Goal: Task Accomplishment & Management: Complete application form

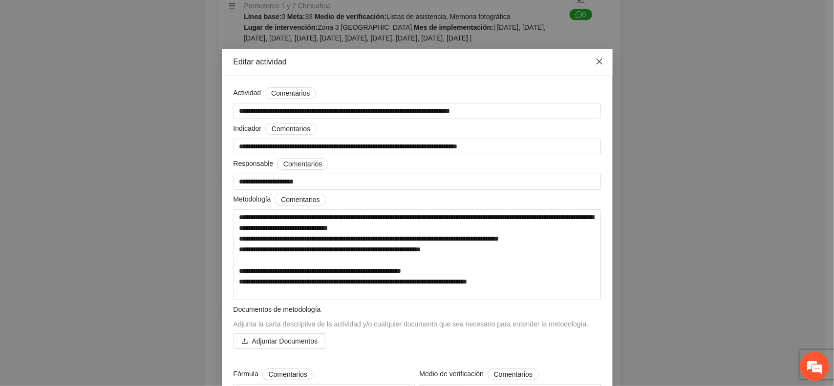
drag, startPoint x: 593, startPoint y: 66, endPoint x: 582, endPoint y: 86, distance: 23.4
click at [592, 67] on span "Close" at bounding box center [599, 62] width 26 height 26
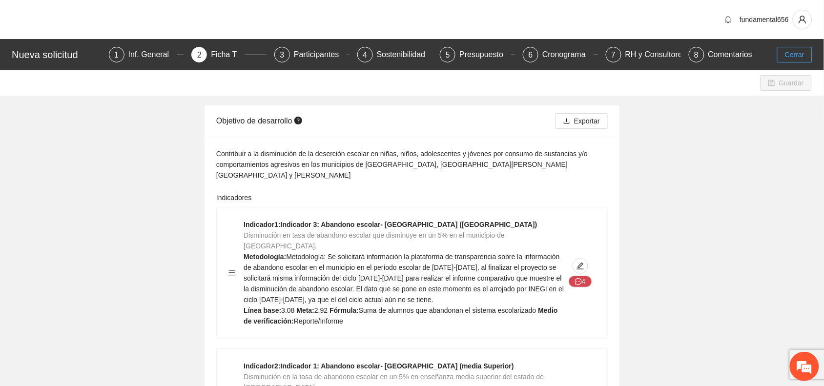
click at [788, 51] on span "Cerrar" at bounding box center [795, 54] width 20 height 11
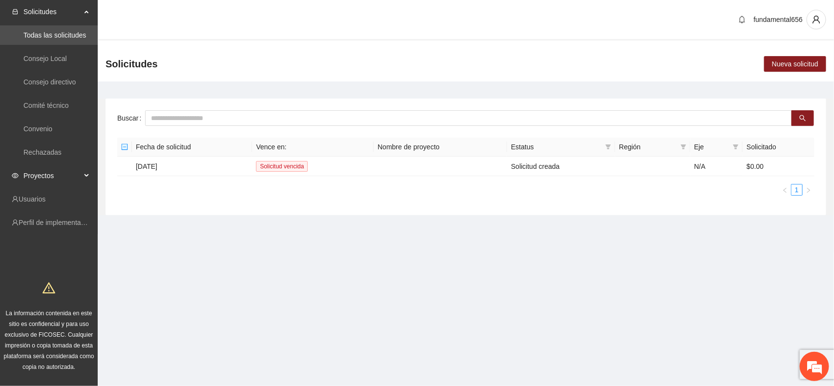
click at [44, 177] on span "Proyectos" at bounding box center [52, 176] width 58 height 20
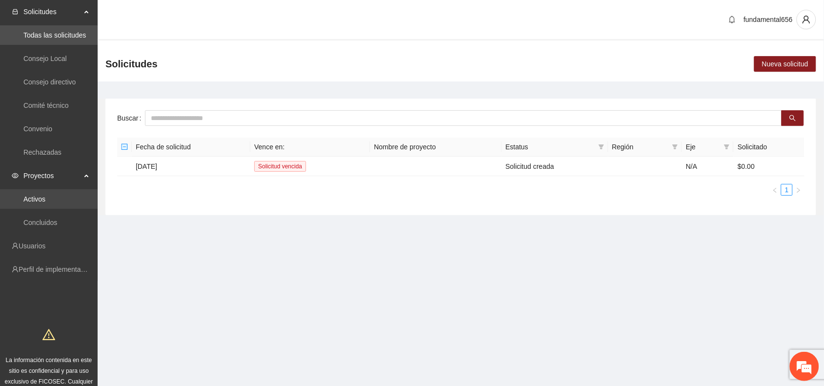
click at [31, 198] on link "Activos" at bounding box center [34, 199] width 22 height 8
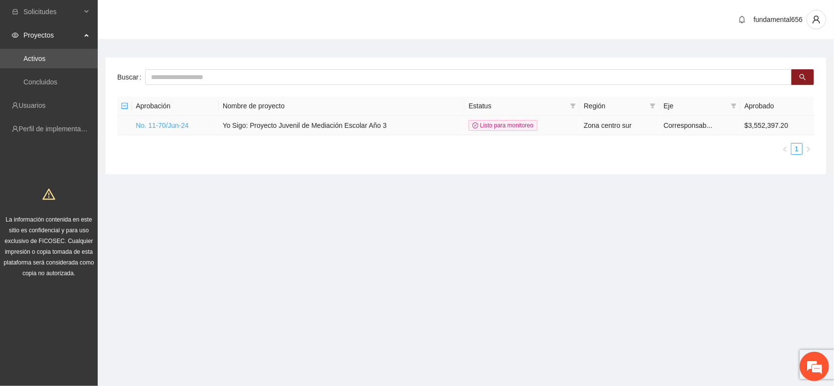
click at [164, 127] on link "No. 11-70/Jun-24" at bounding box center [162, 126] width 53 height 8
click at [177, 126] on link "No. 11-70/Jun-24" at bounding box center [162, 126] width 53 height 8
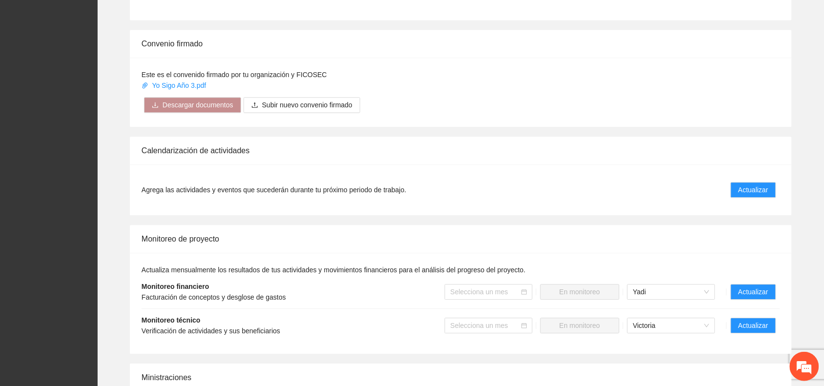
scroll to position [672, 0]
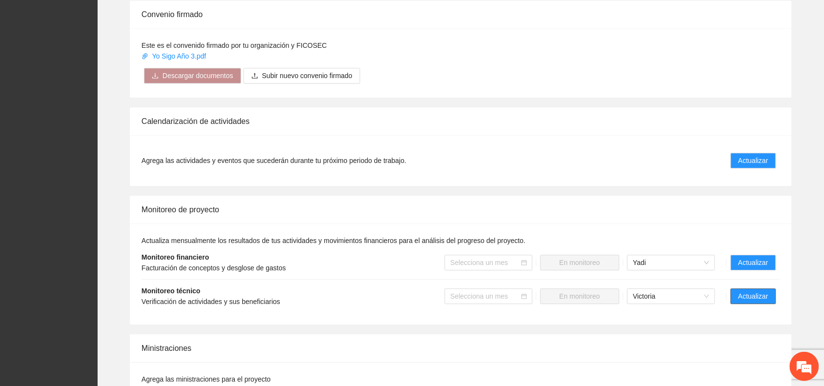
click at [736, 289] on button "Actualizar" at bounding box center [753, 297] width 45 height 16
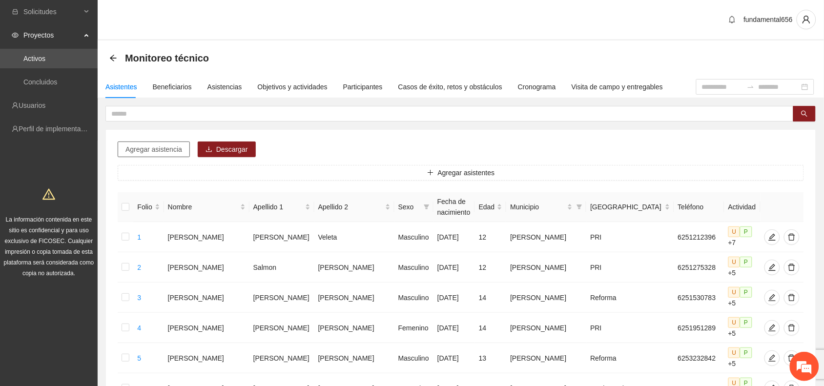
click at [141, 153] on span "Agregar asistencia" at bounding box center [154, 149] width 57 height 11
click at [430, 173] on icon "plus" at bounding box center [430, 172] width 7 height 7
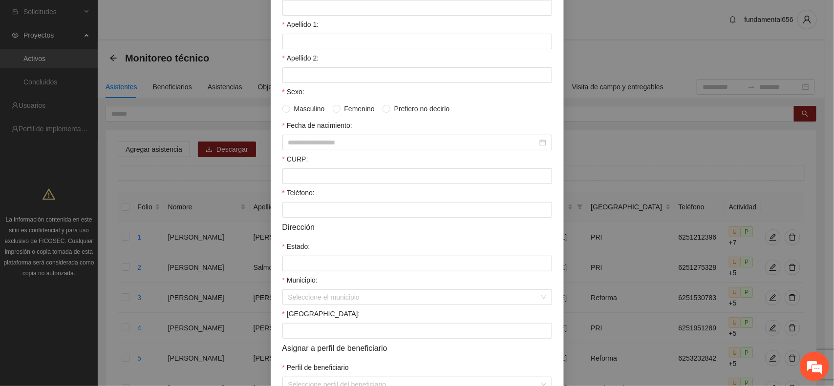
scroll to position [61, 0]
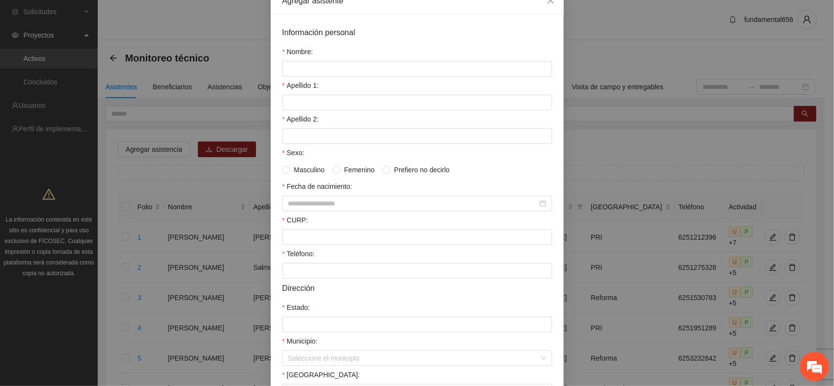
click at [696, 37] on div "Agregar asistente Información personal Nombre: Apellido 1: Apellido 2: Sexo: Ma…" at bounding box center [417, 193] width 834 height 386
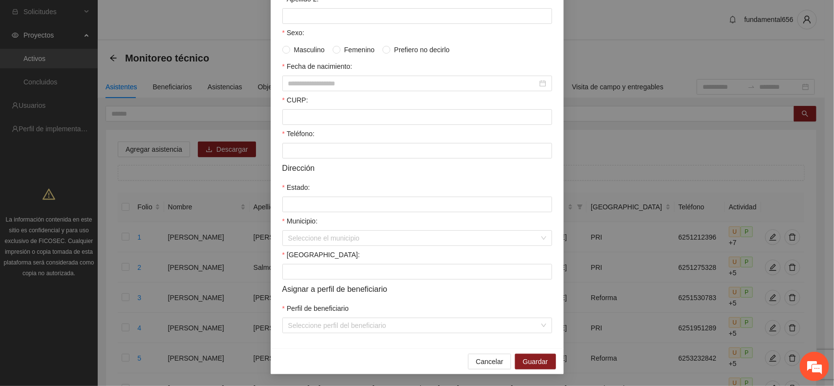
scroll to position [189, 0]
click at [352, 315] on div "Perfil de beneficiario" at bounding box center [417, 310] width 270 height 15
click at [348, 321] on input "Perfil de beneficiario" at bounding box center [413, 325] width 251 height 15
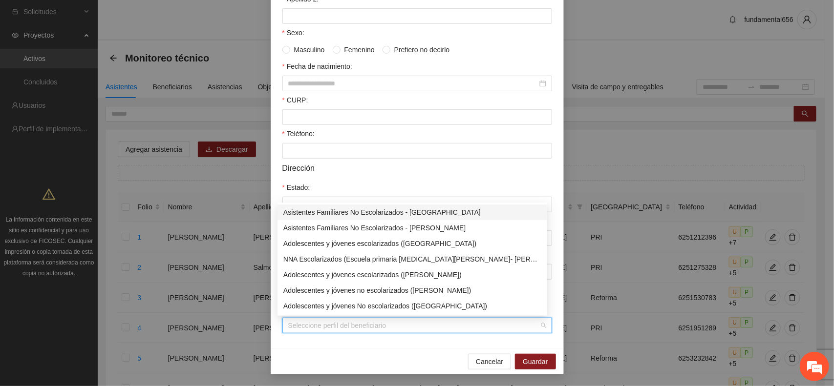
click at [322, 328] on input "Perfil de beneficiario" at bounding box center [413, 325] width 251 height 15
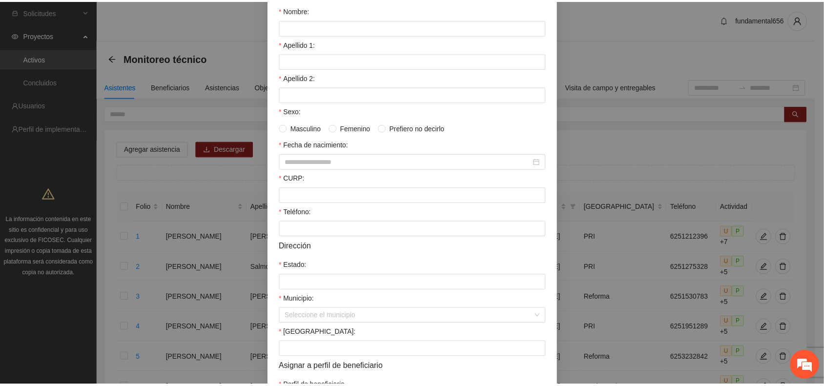
scroll to position [0, 0]
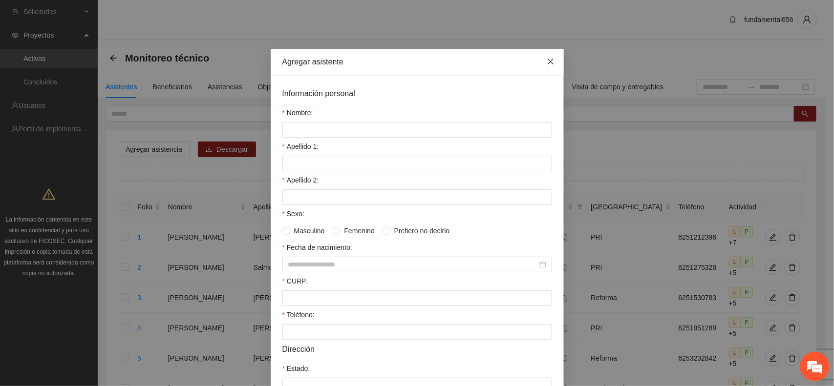
click at [546, 60] on icon "close" at bounding box center [550, 62] width 8 height 8
